Goal: Task Accomplishment & Management: Use online tool/utility

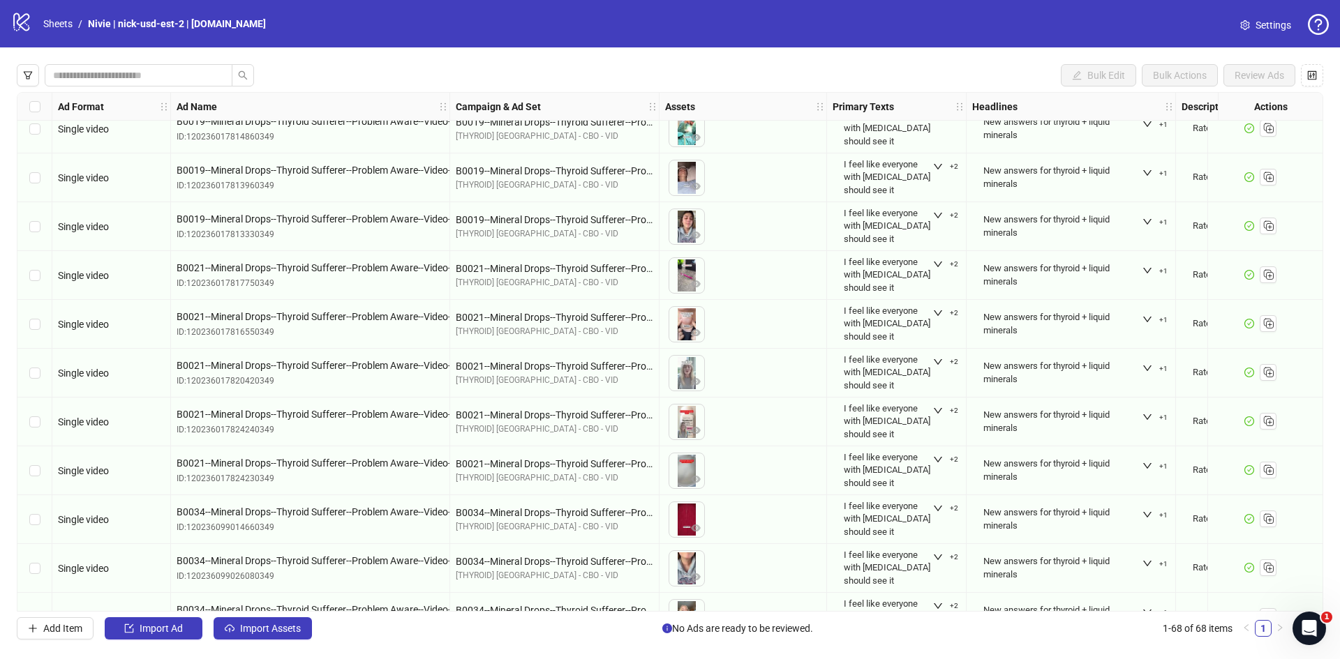
scroll to position [2836, 0]
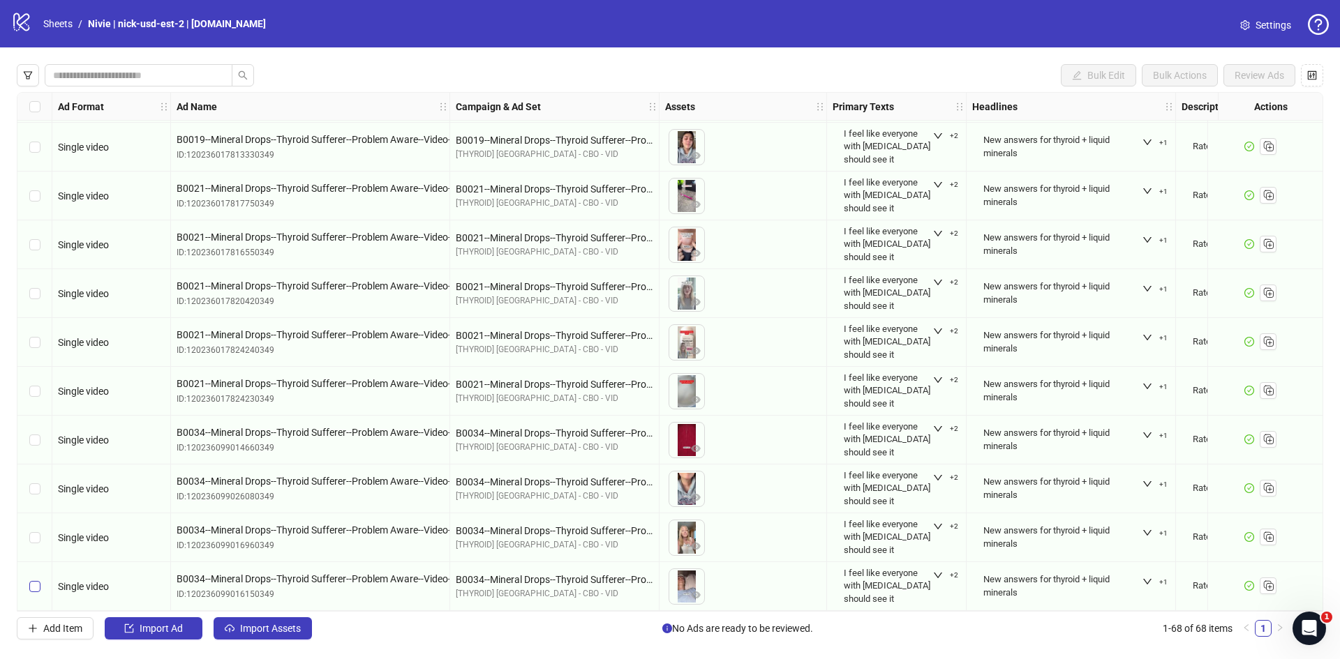
click at [33, 587] on label "Select row 68" at bounding box center [34, 586] width 11 height 15
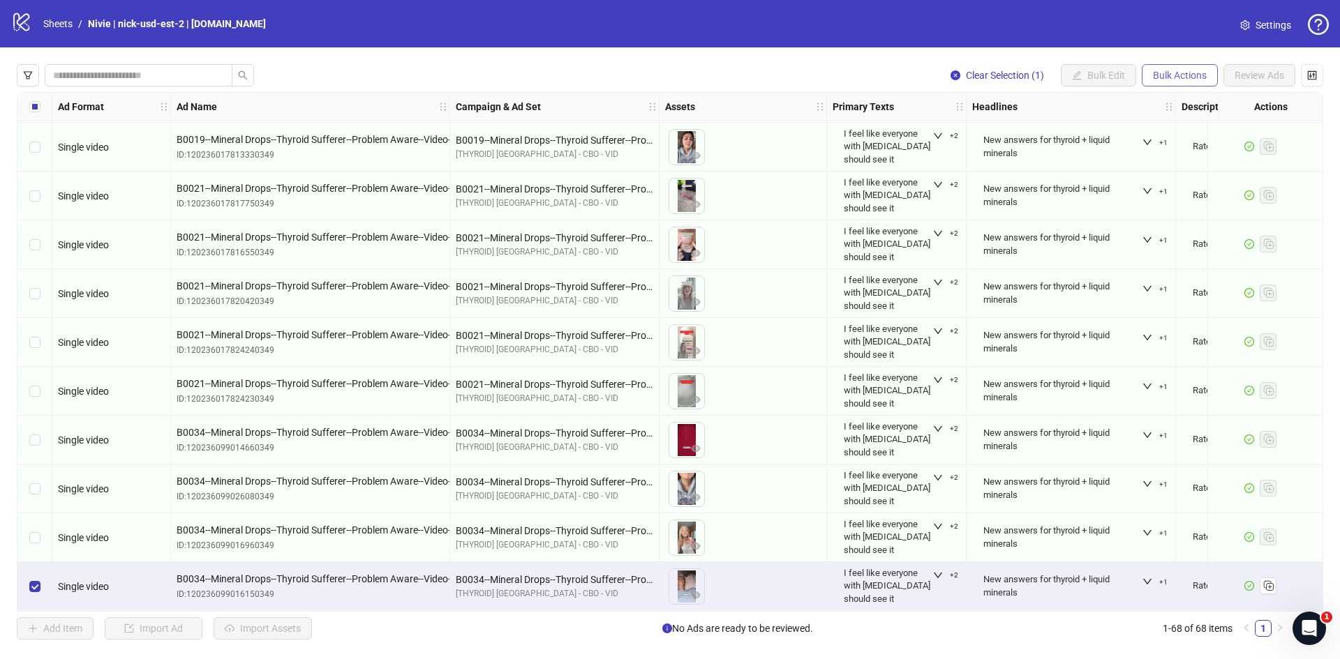
click at [1183, 81] on span "Bulk Actions" at bounding box center [1180, 75] width 54 height 11
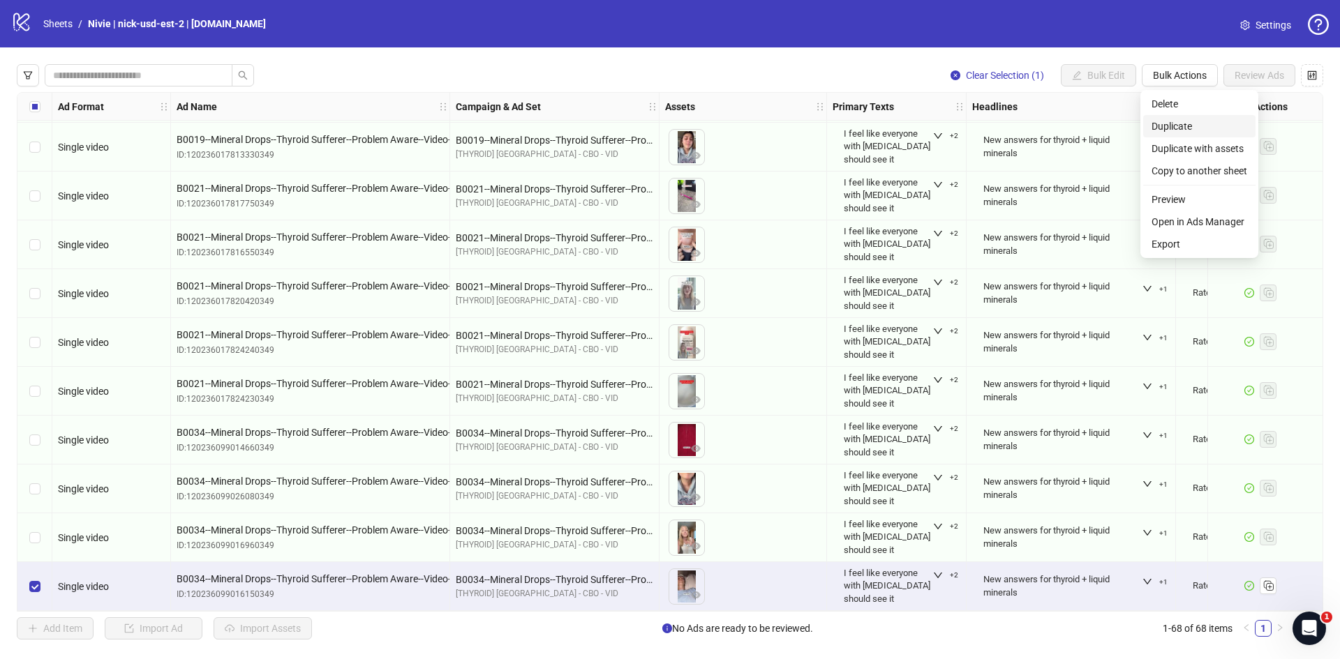
click at [1174, 129] on span "Duplicate" at bounding box center [1199, 126] width 96 height 15
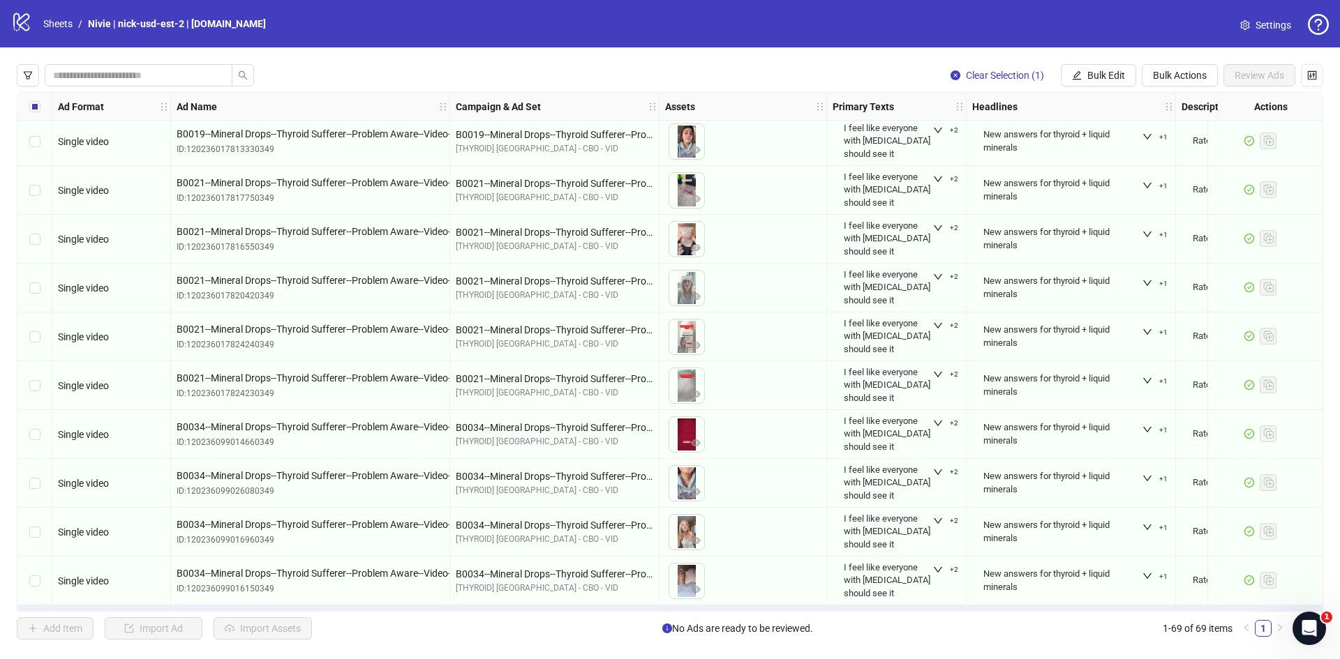
scroll to position [2885, 0]
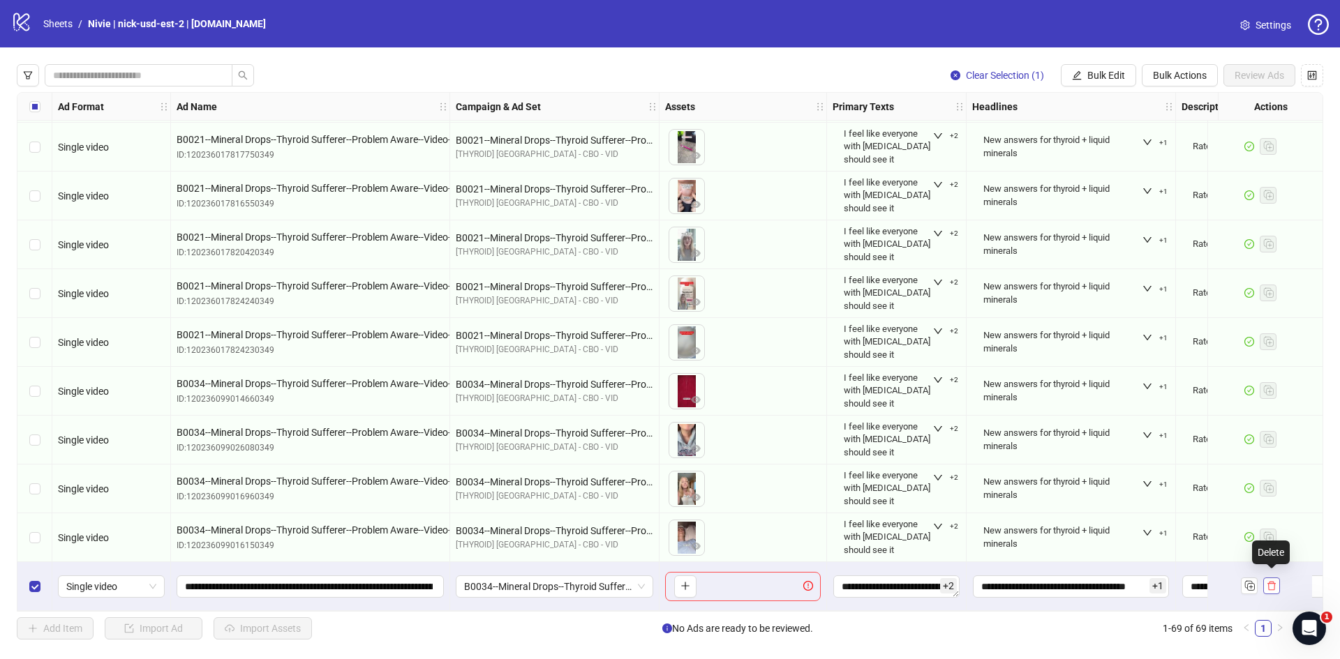
click at [1271, 583] on icon "delete" at bounding box center [1271, 586] width 10 height 10
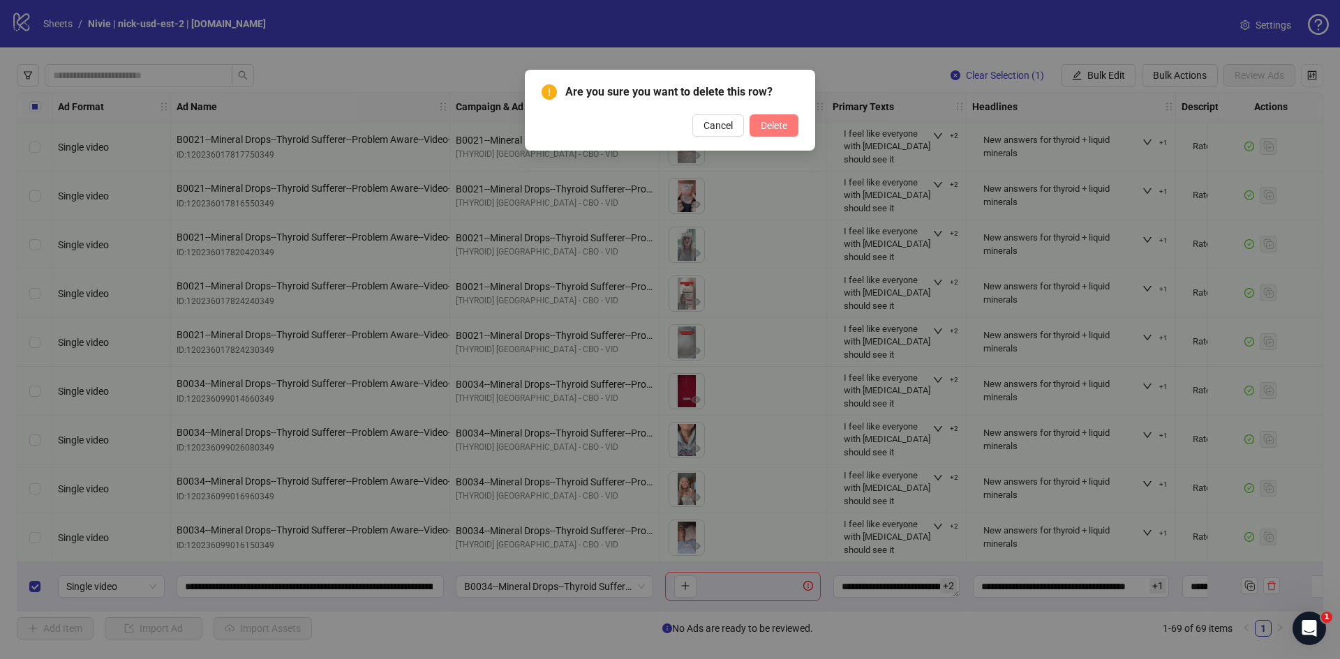
click at [779, 121] on span "Delete" at bounding box center [773, 125] width 27 height 11
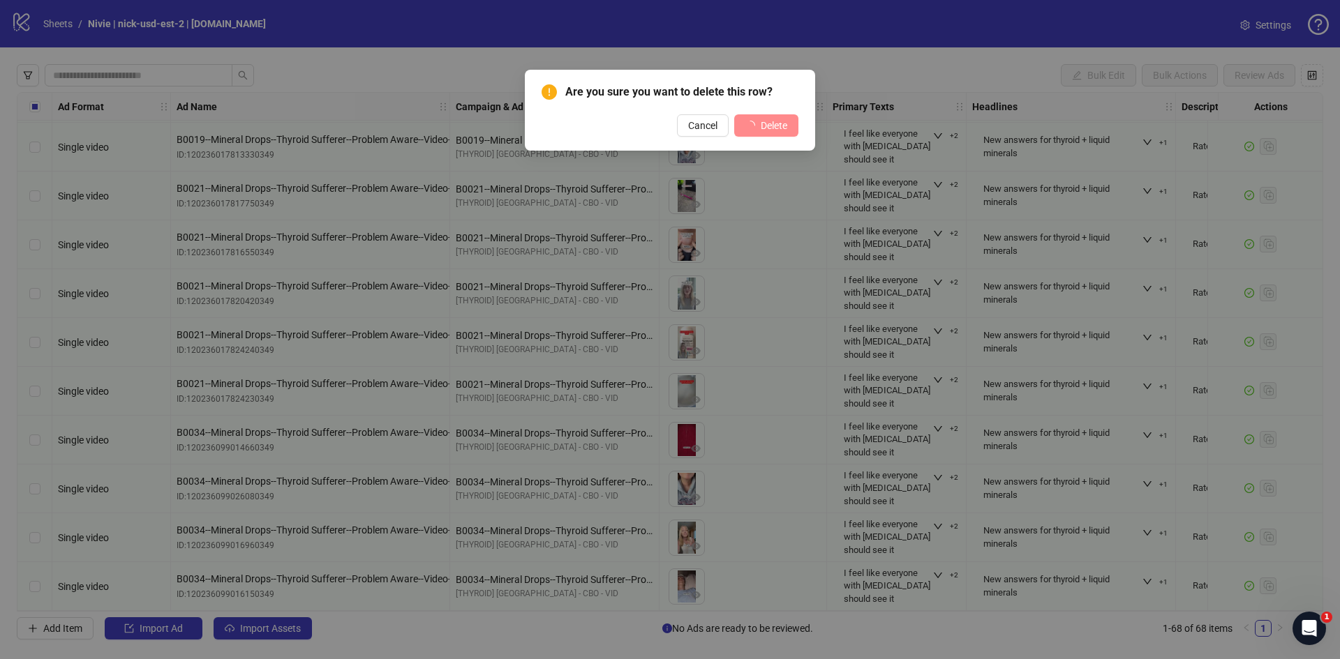
scroll to position [2836, 0]
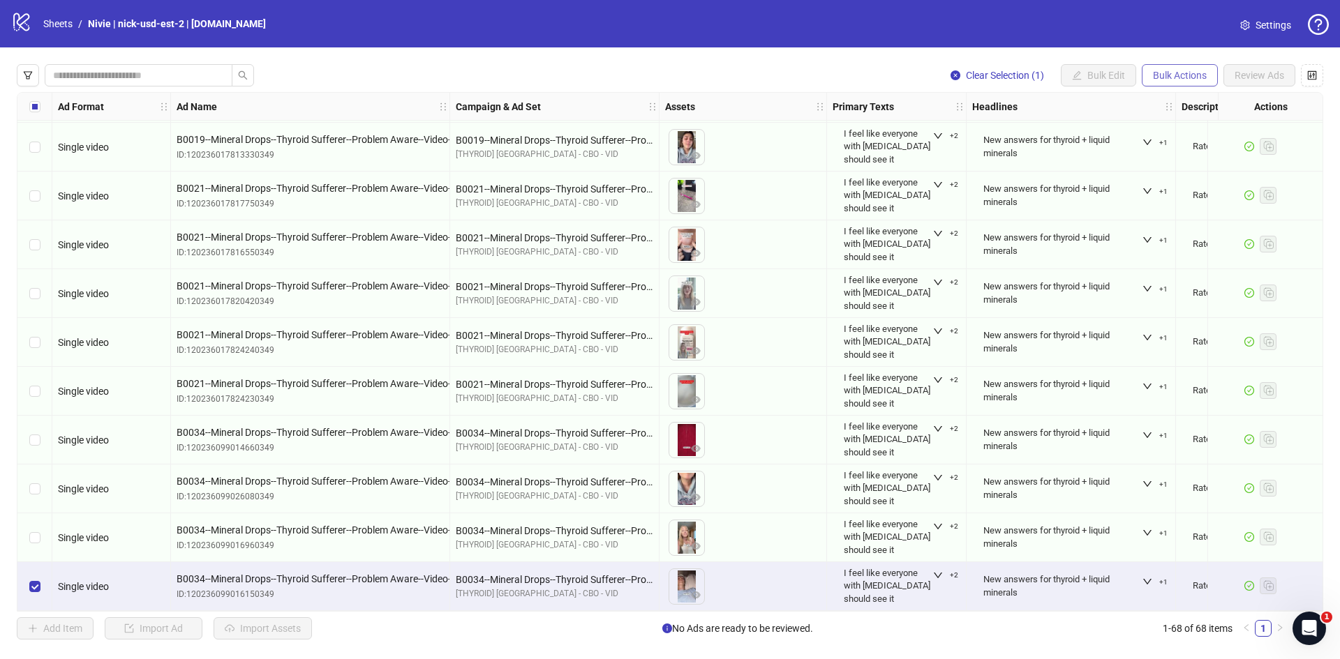
click at [1181, 75] on span "Bulk Actions" at bounding box center [1180, 75] width 54 height 11
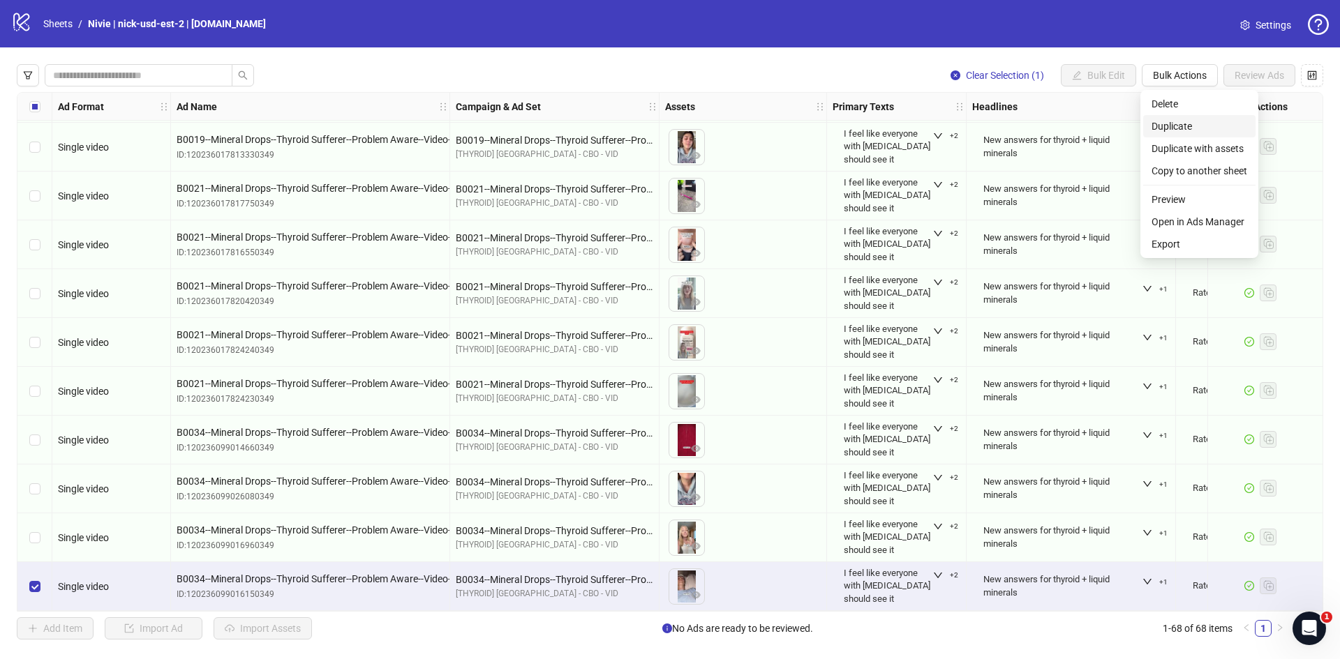
click at [1176, 128] on span "Duplicate" at bounding box center [1199, 126] width 96 height 15
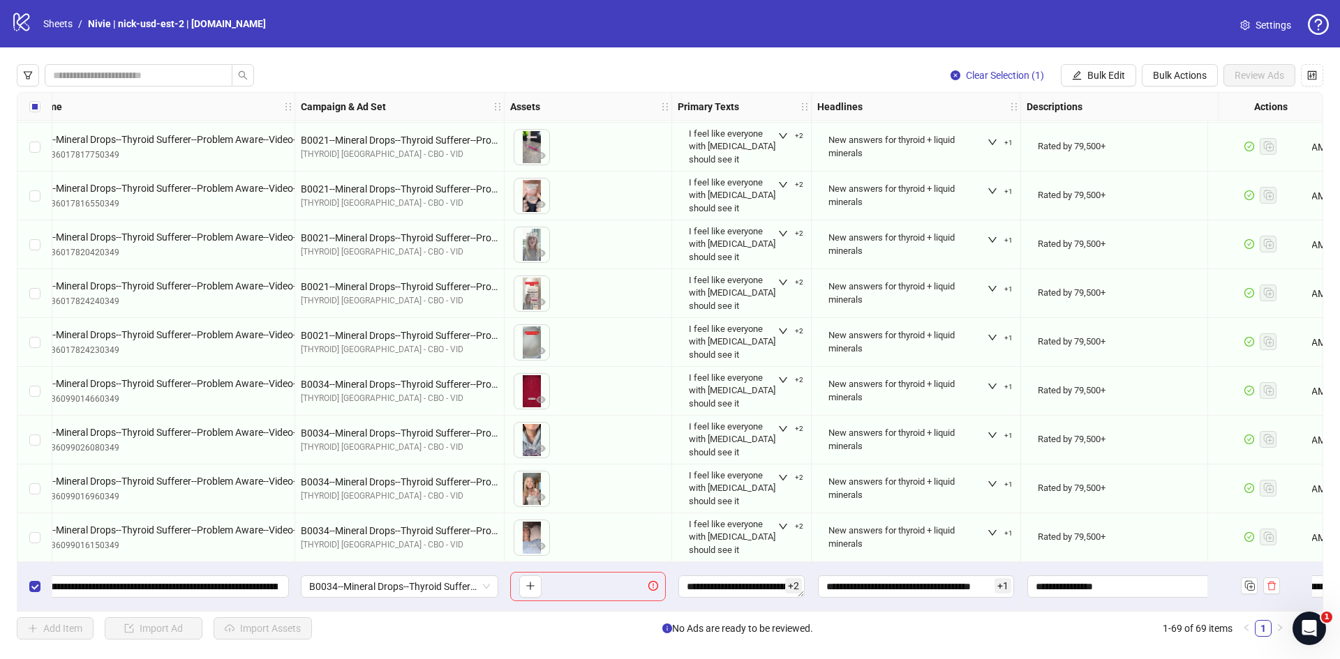
scroll to position [2885, 0]
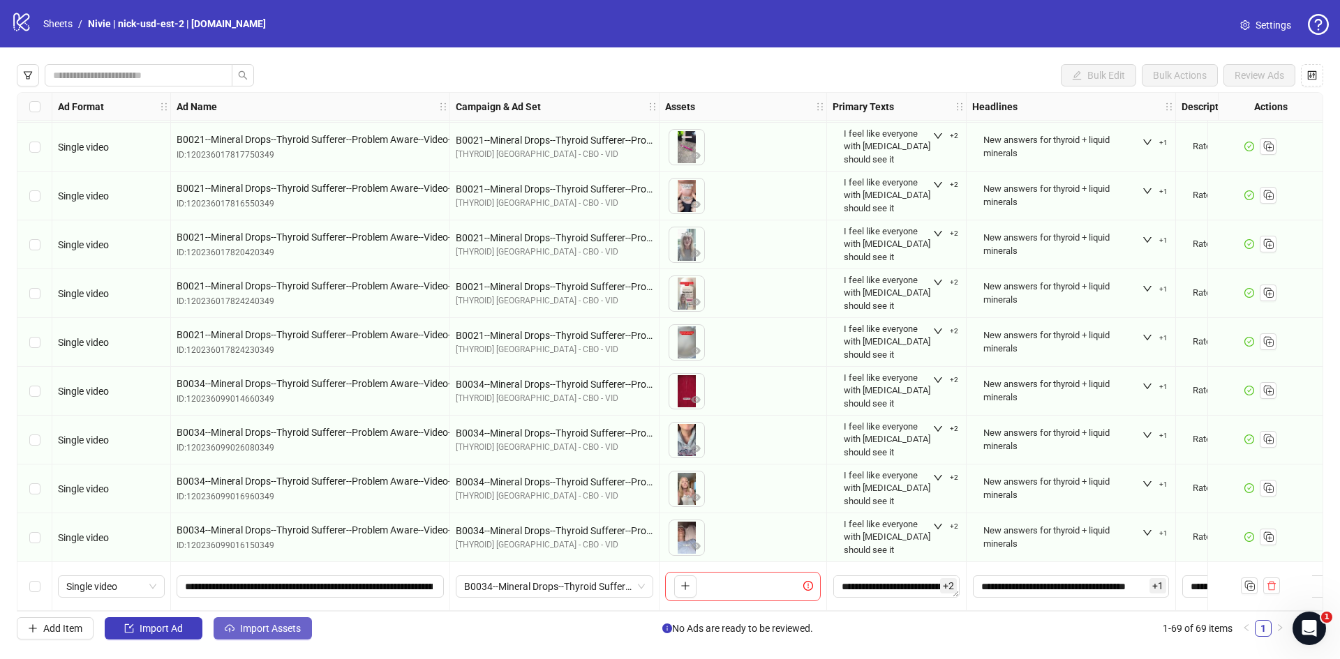
click at [262, 629] on span "Import Assets" at bounding box center [270, 628] width 61 height 11
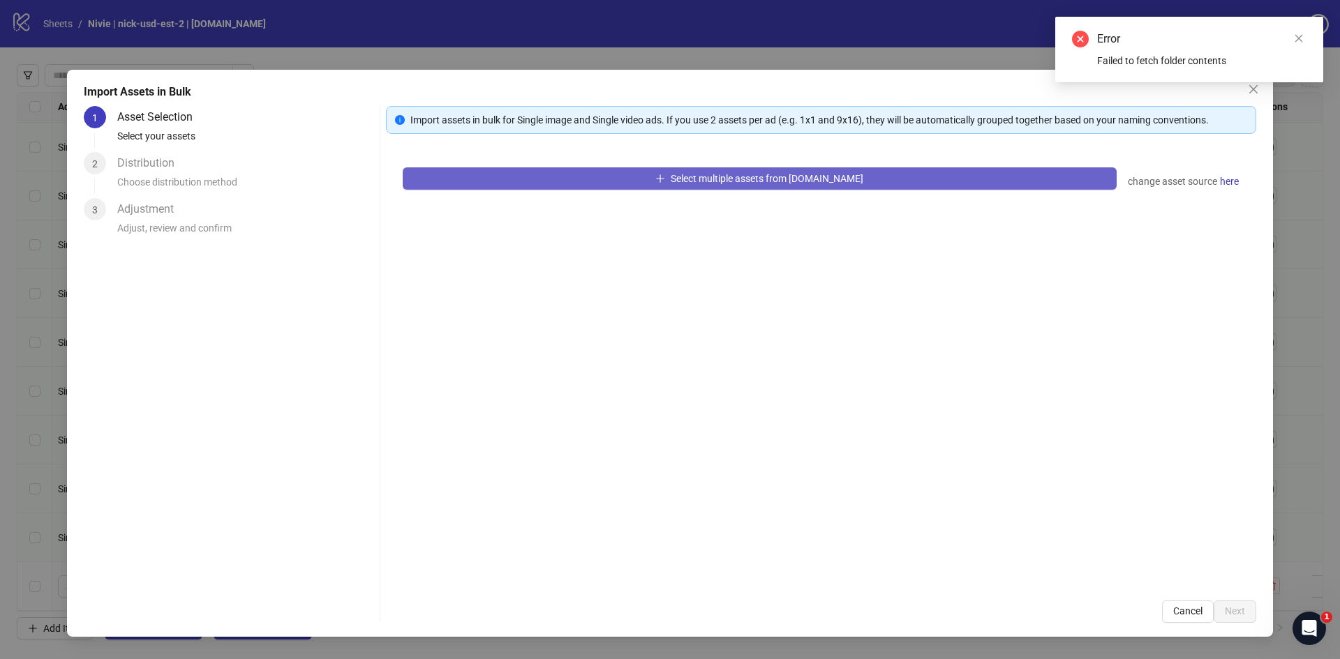
click at [617, 178] on button "Select multiple assets from [DOMAIN_NAME]" at bounding box center [760, 178] width 714 height 22
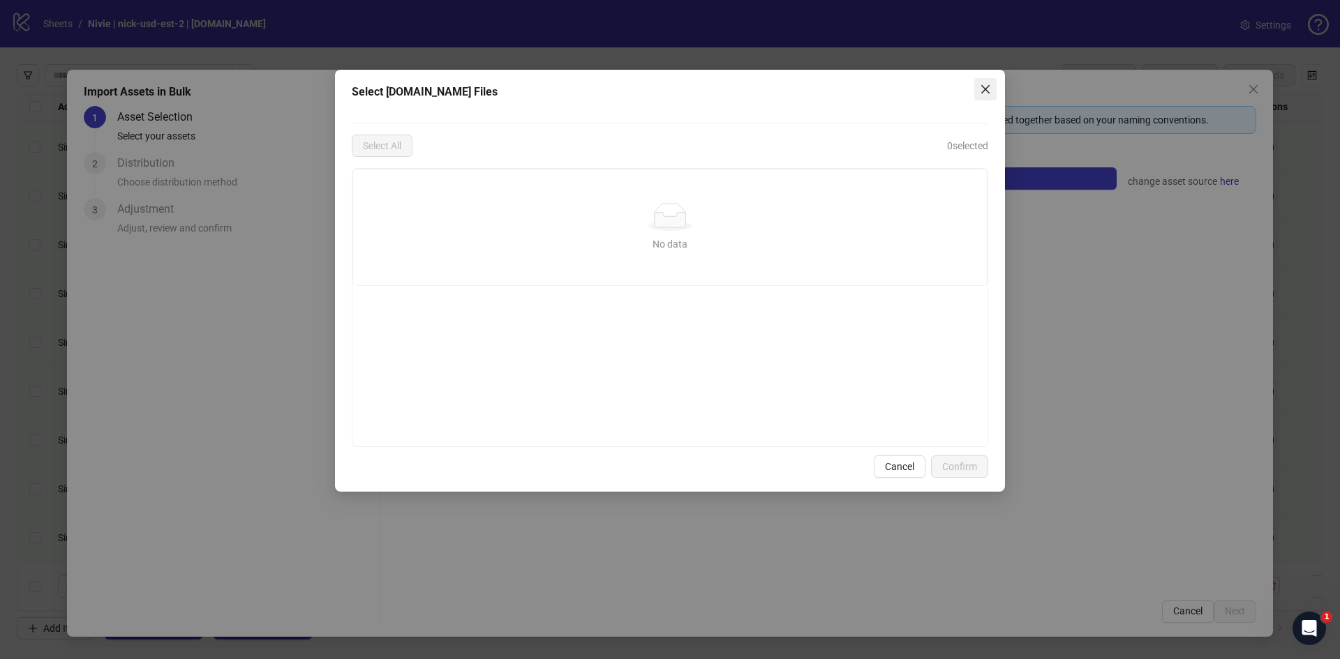
click at [983, 88] on icon "close" at bounding box center [985, 89] width 8 height 8
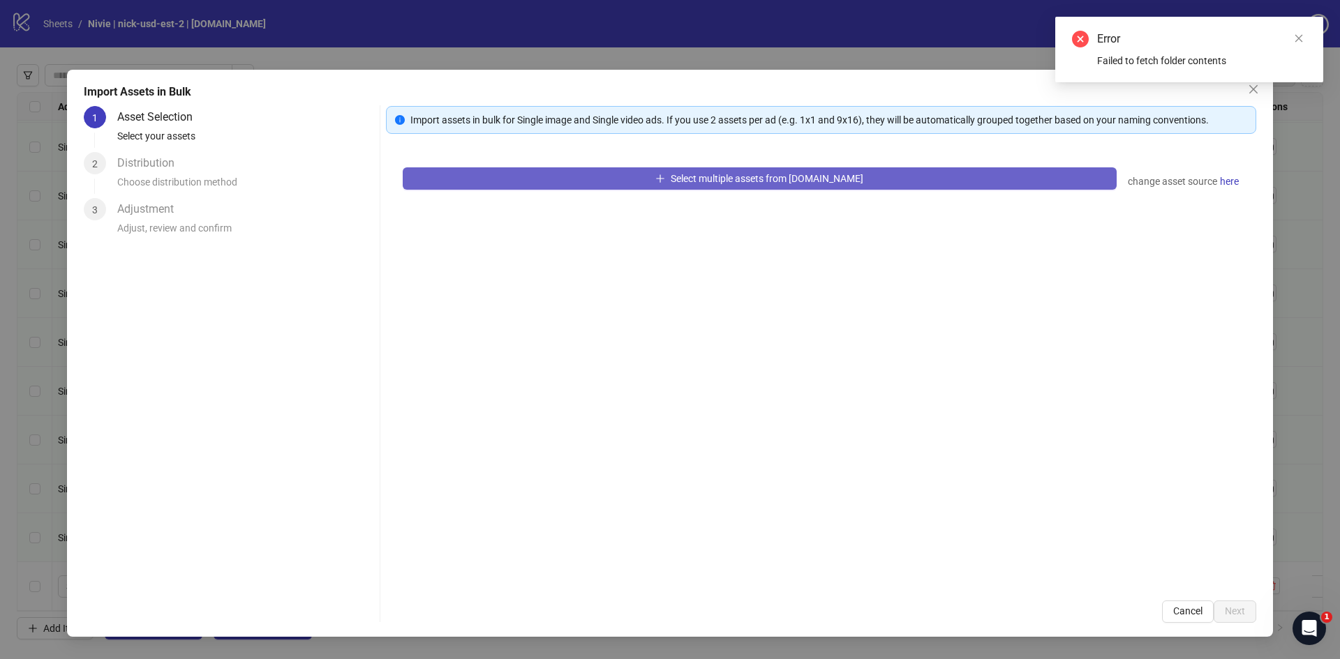
click at [811, 174] on span "Select multiple assets from [DOMAIN_NAME]" at bounding box center [766, 178] width 193 height 11
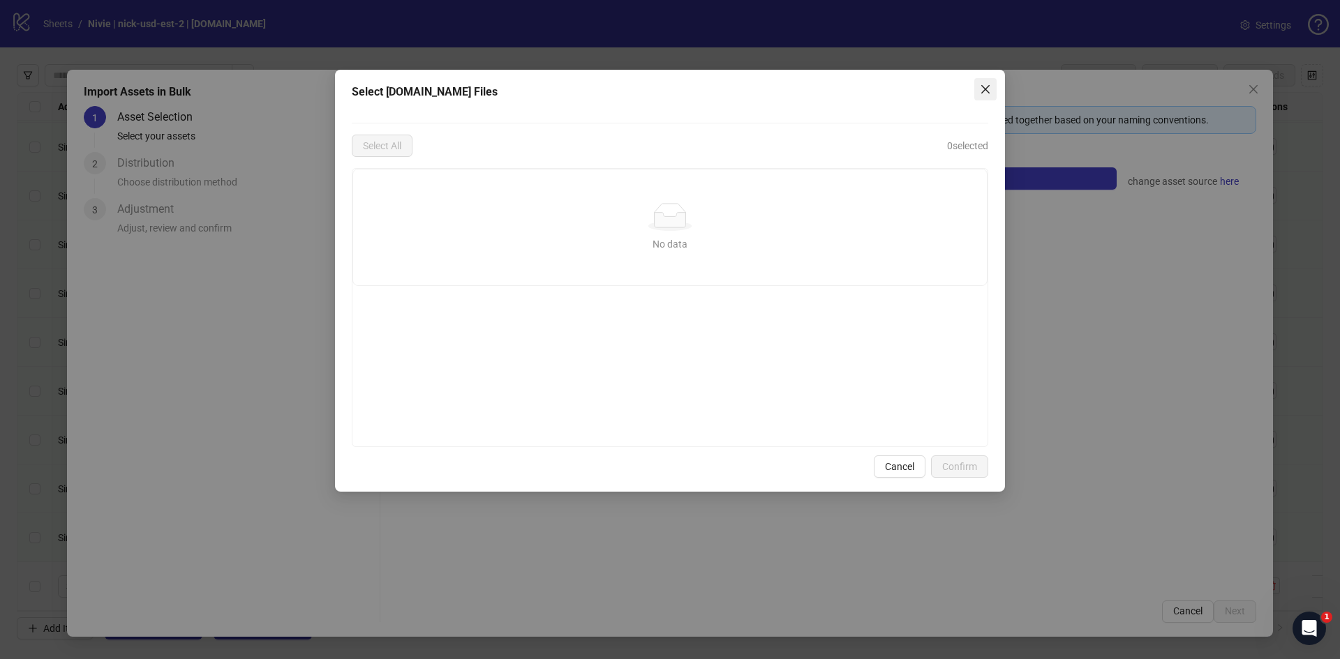
click at [989, 90] on icon "close" at bounding box center [985, 89] width 11 height 11
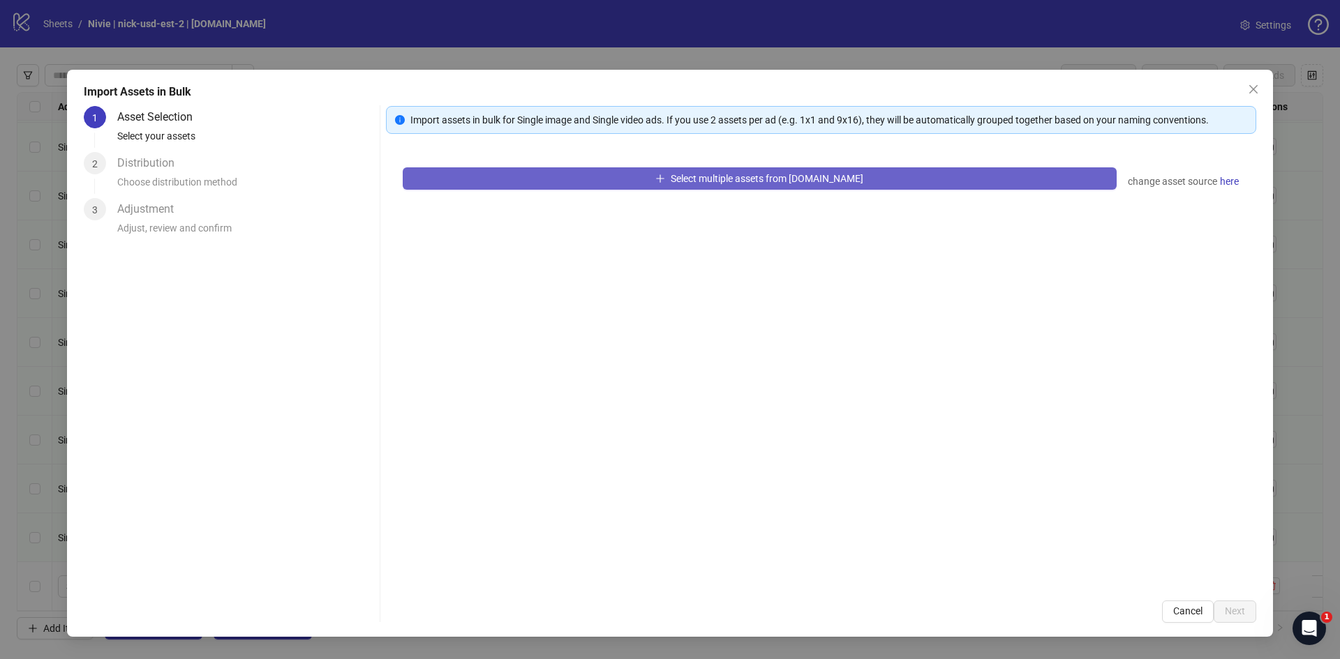
click at [905, 179] on button "Select multiple assets from [DOMAIN_NAME]" at bounding box center [760, 178] width 714 height 22
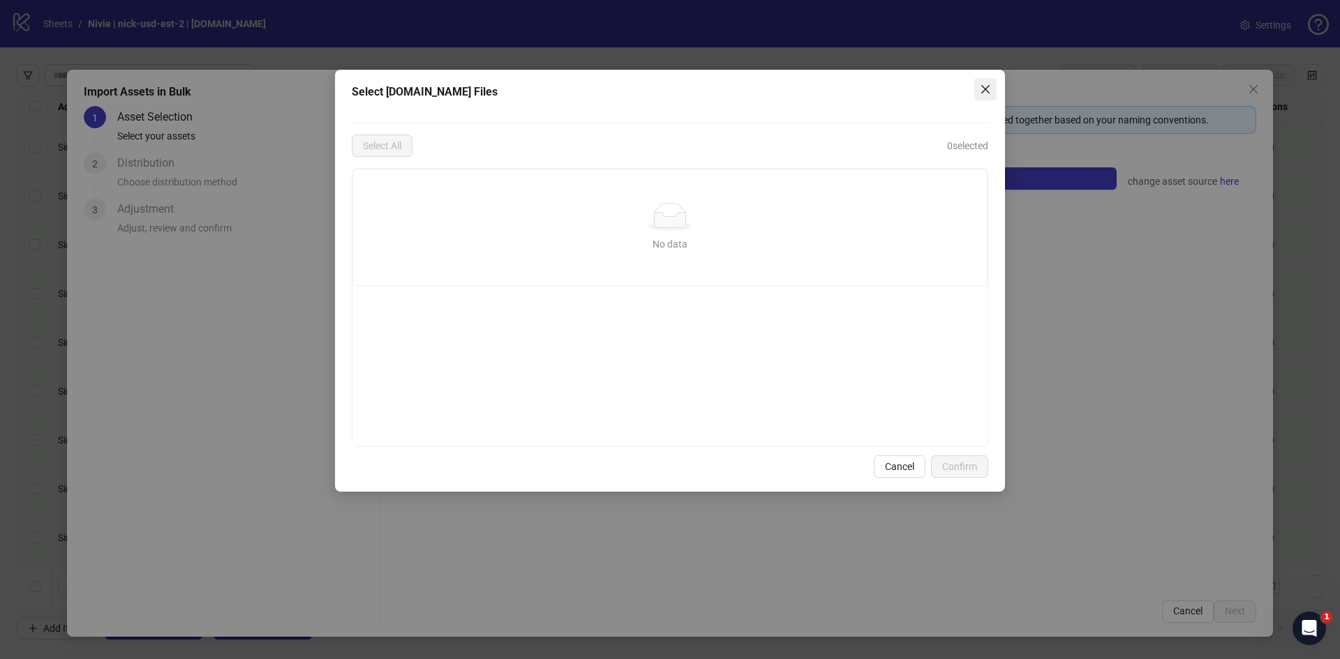
click at [987, 91] on icon "close" at bounding box center [985, 89] width 8 height 8
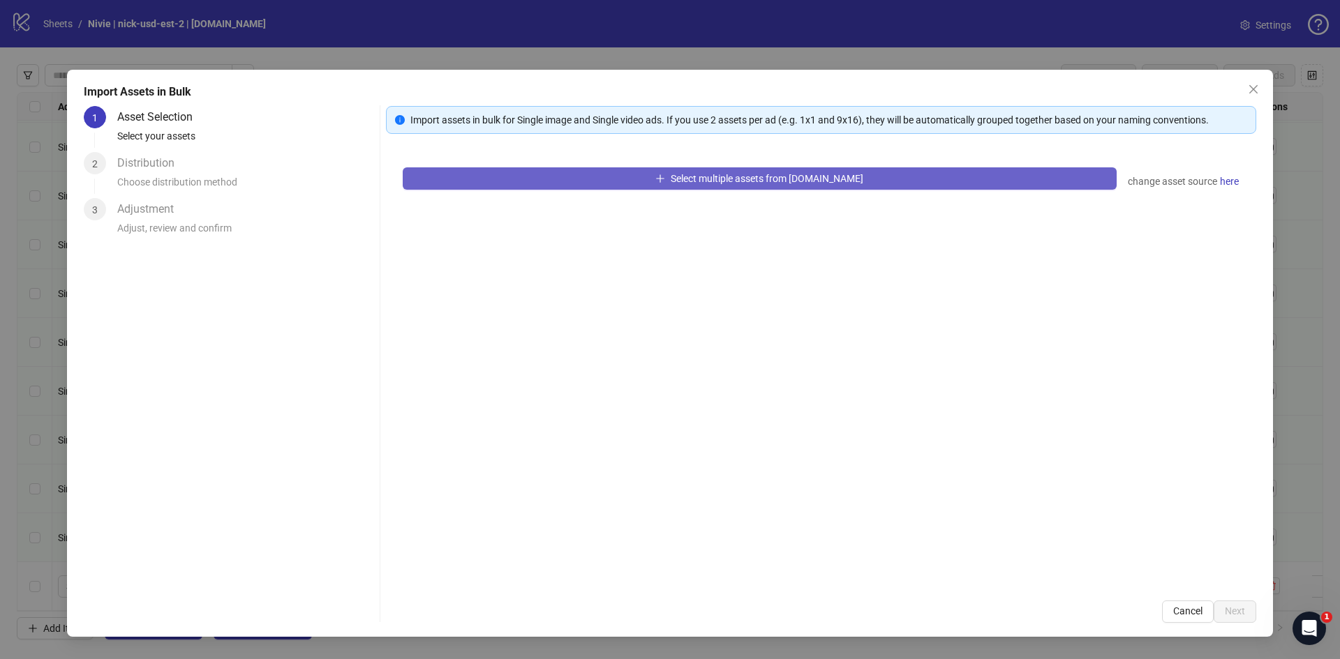
click at [922, 183] on button "Select multiple assets from [DOMAIN_NAME]" at bounding box center [760, 178] width 714 height 22
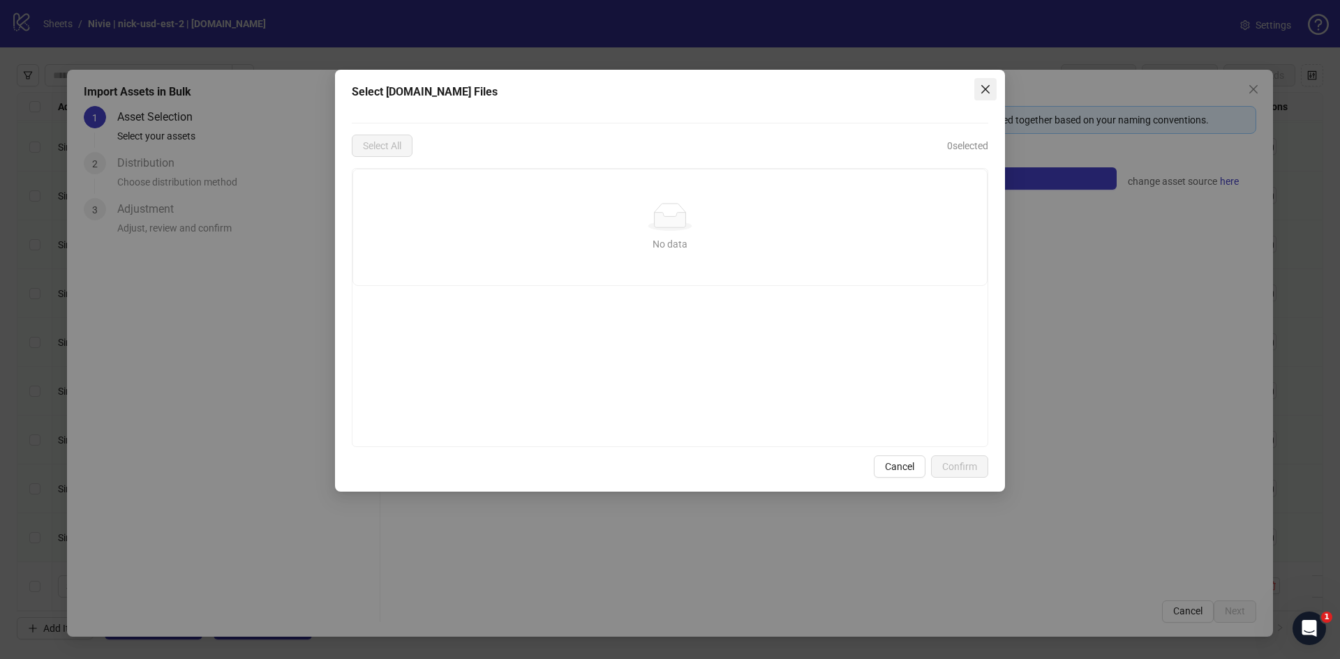
click at [980, 85] on icon "close" at bounding box center [985, 89] width 11 height 11
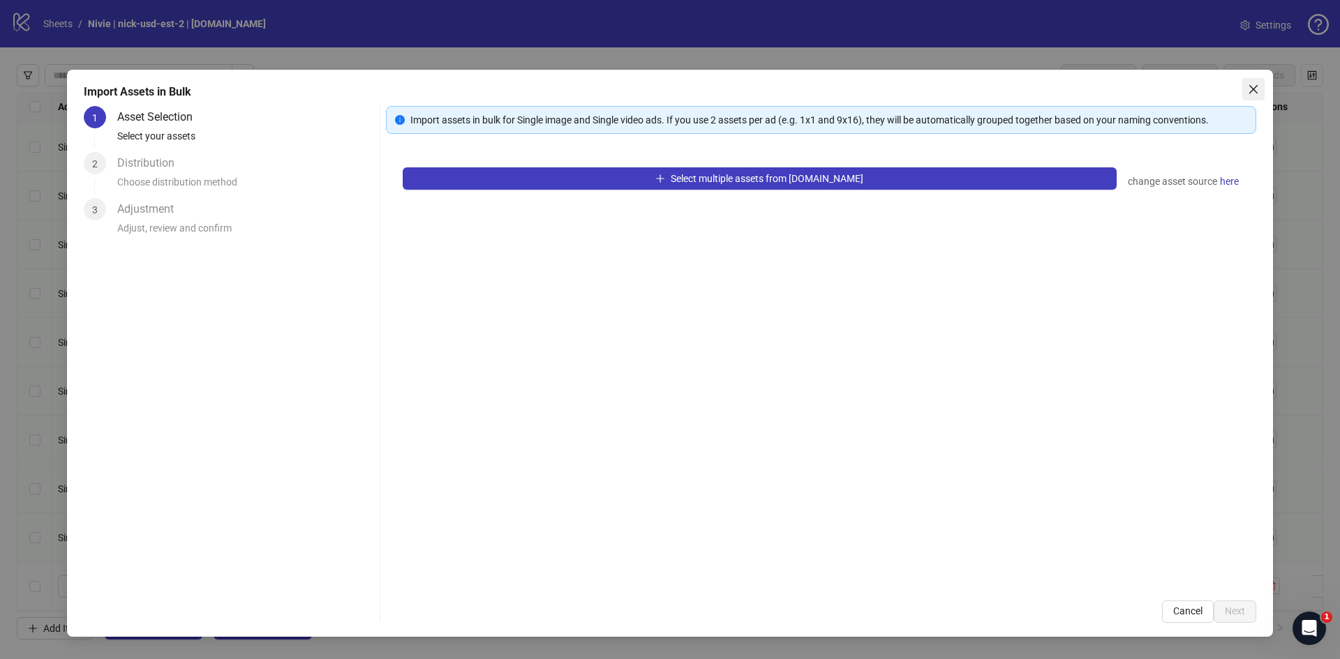
click at [1255, 93] on icon "close" at bounding box center [1252, 89] width 11 height 11
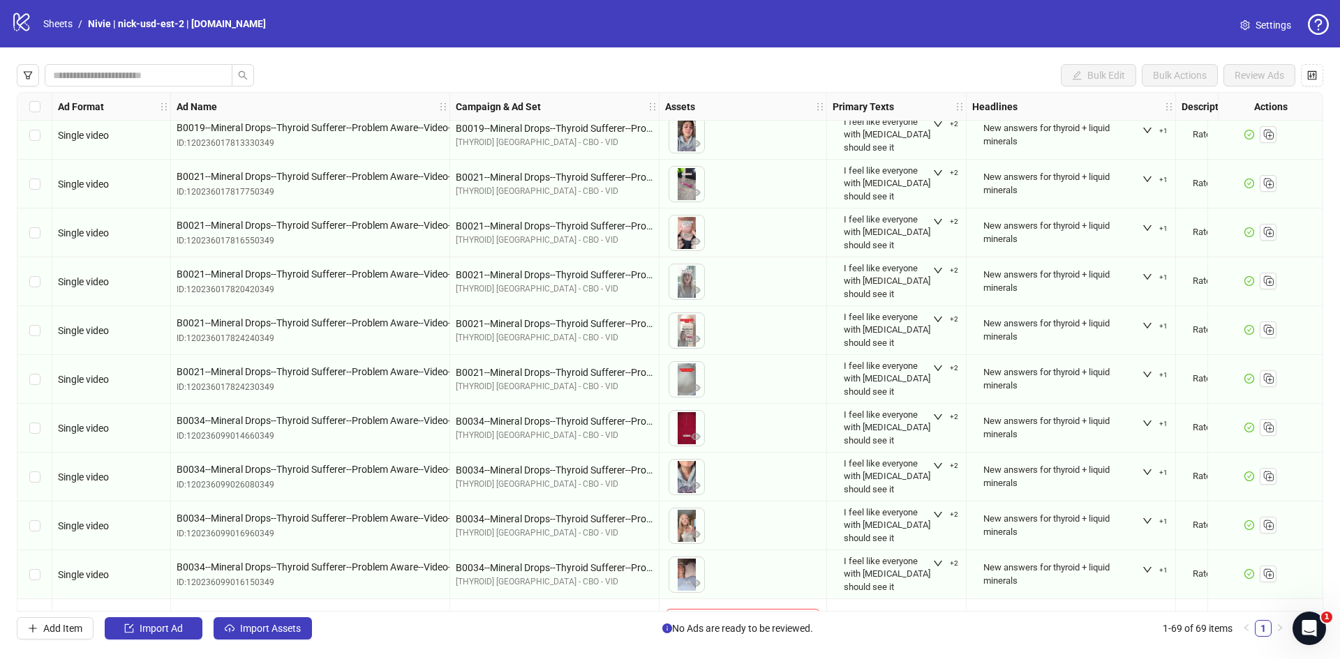
scroll to position [2885, 0]
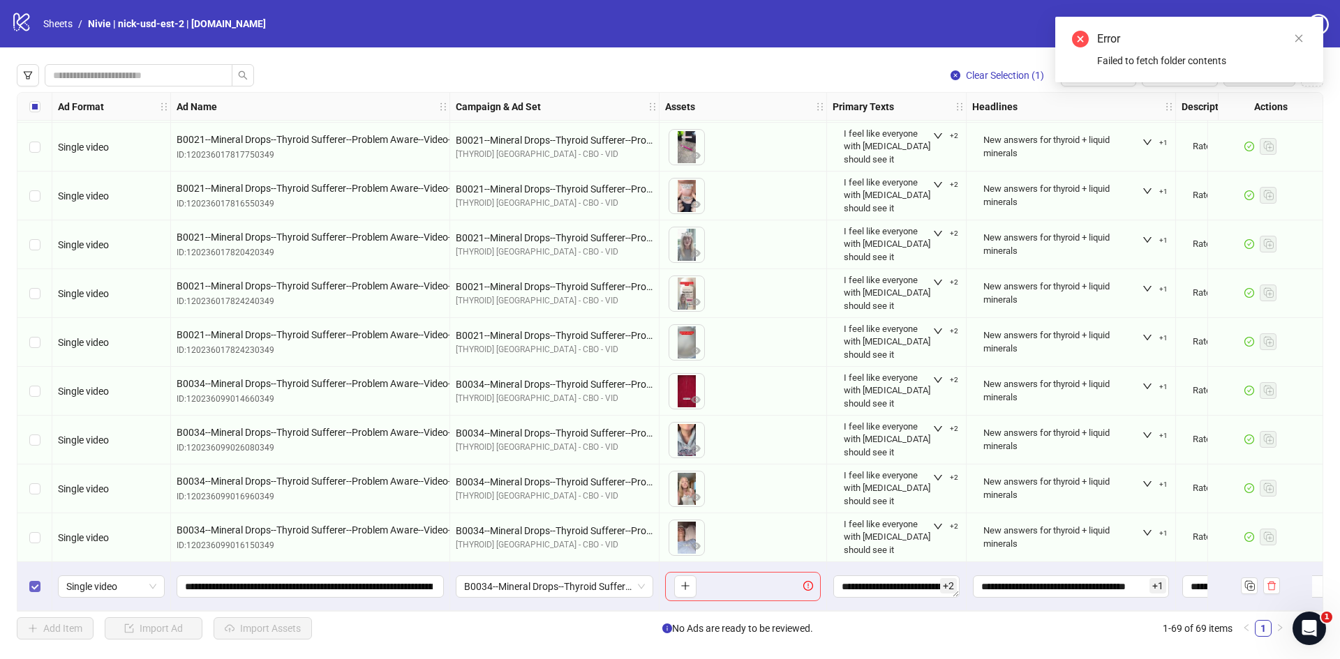
click at [33, 589] on label "Select row 69" at bounding box center [34, 586] width 11 height 15
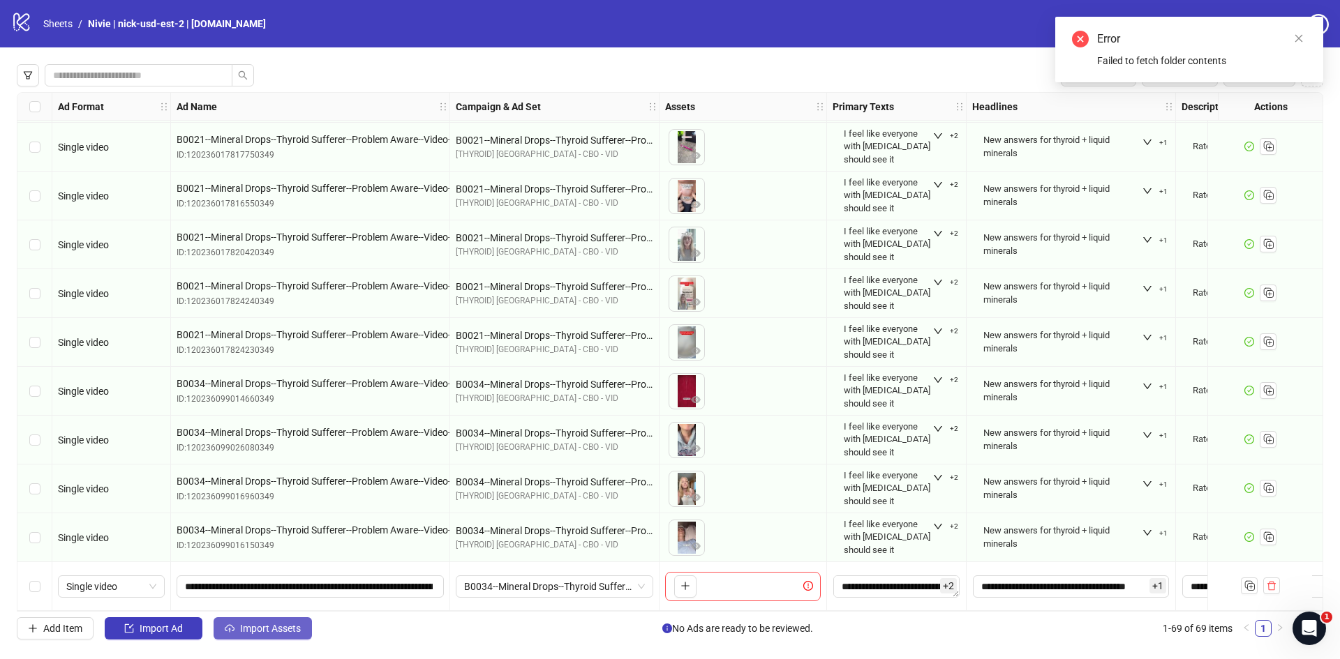
click at [261, 636] on button "Import Assets" at bounding box center [262, 628] width 98 height 22
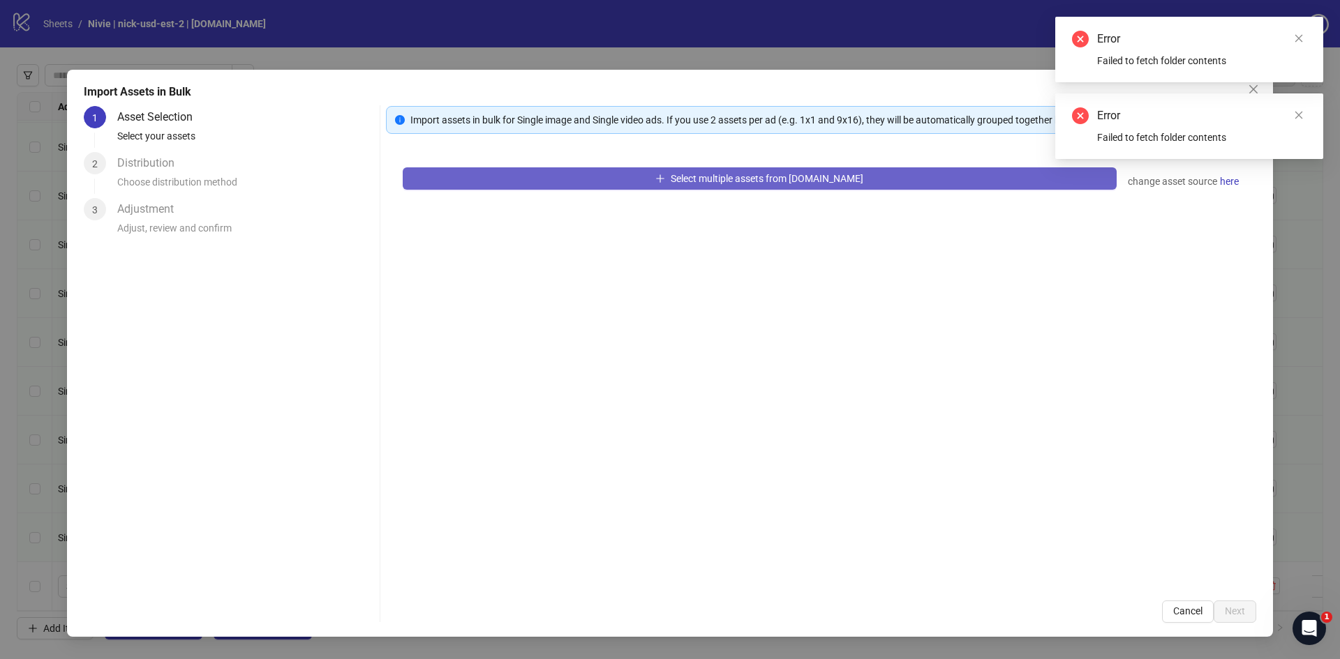
click at [785, 180] on span "Select multiple assets from [DOMAIN_NAME]" at bounding box center [766, 178] width 193 height 11
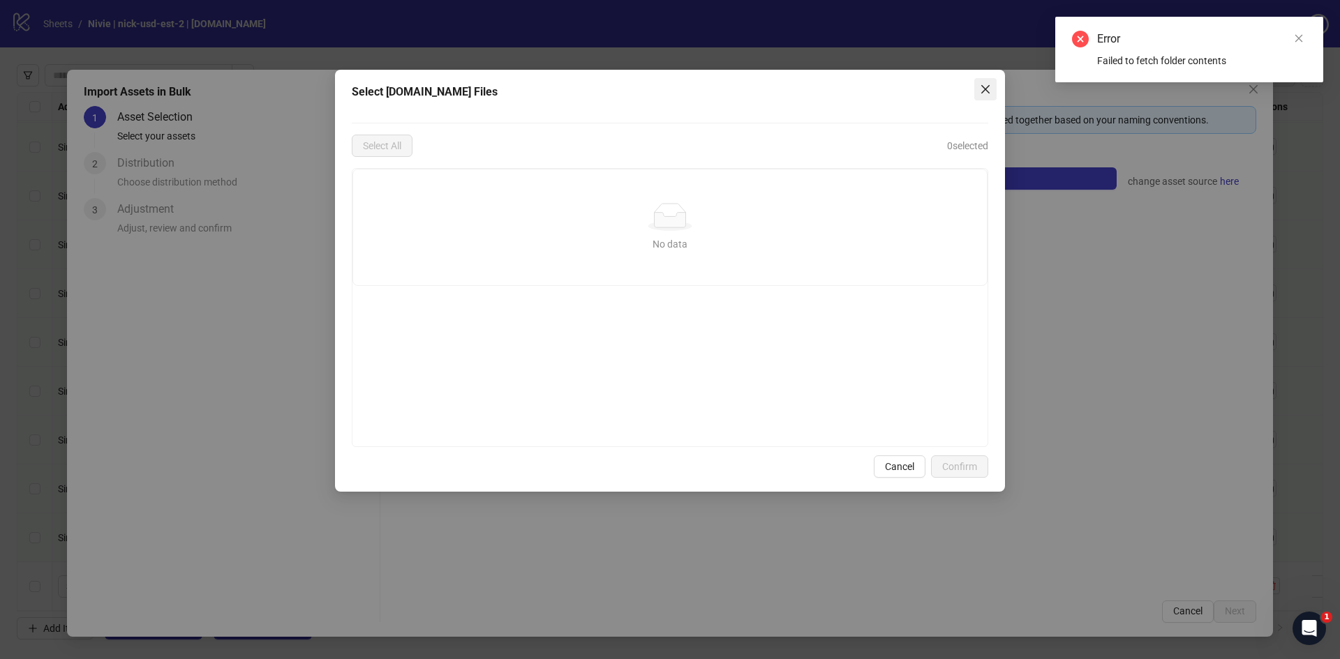
click at [991, 88] on span "Close" at bounding box center [985, 89] width 22 height 11
